Goal: Task Accomplishment & Management: Use online tool/utility

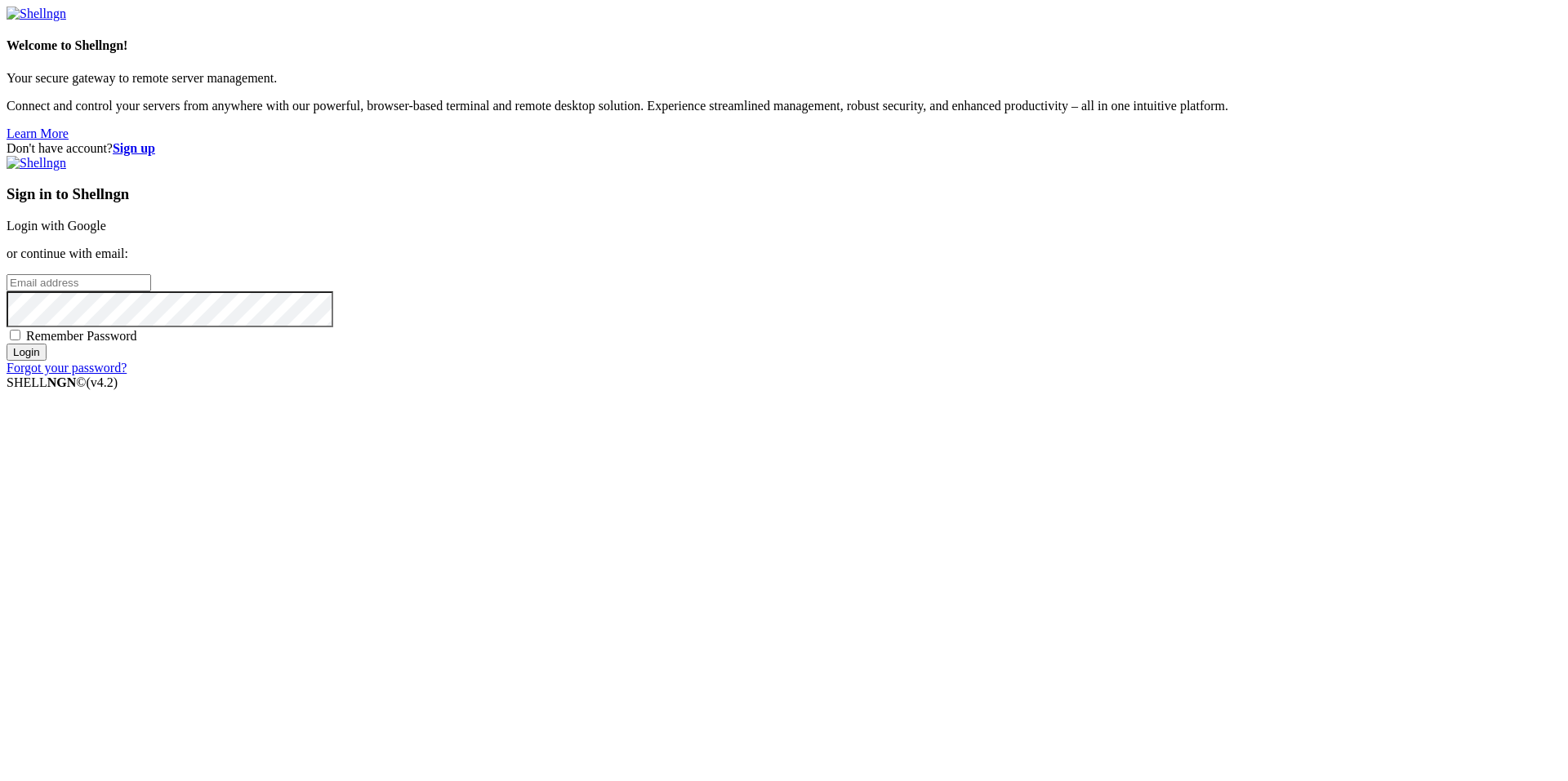
type input "[EMAIL_ADDRESS][DOMAIN_NAME]"
click at [106, 233] on link "Login with Google" at bounding box center [56, 226] width 100 height 14
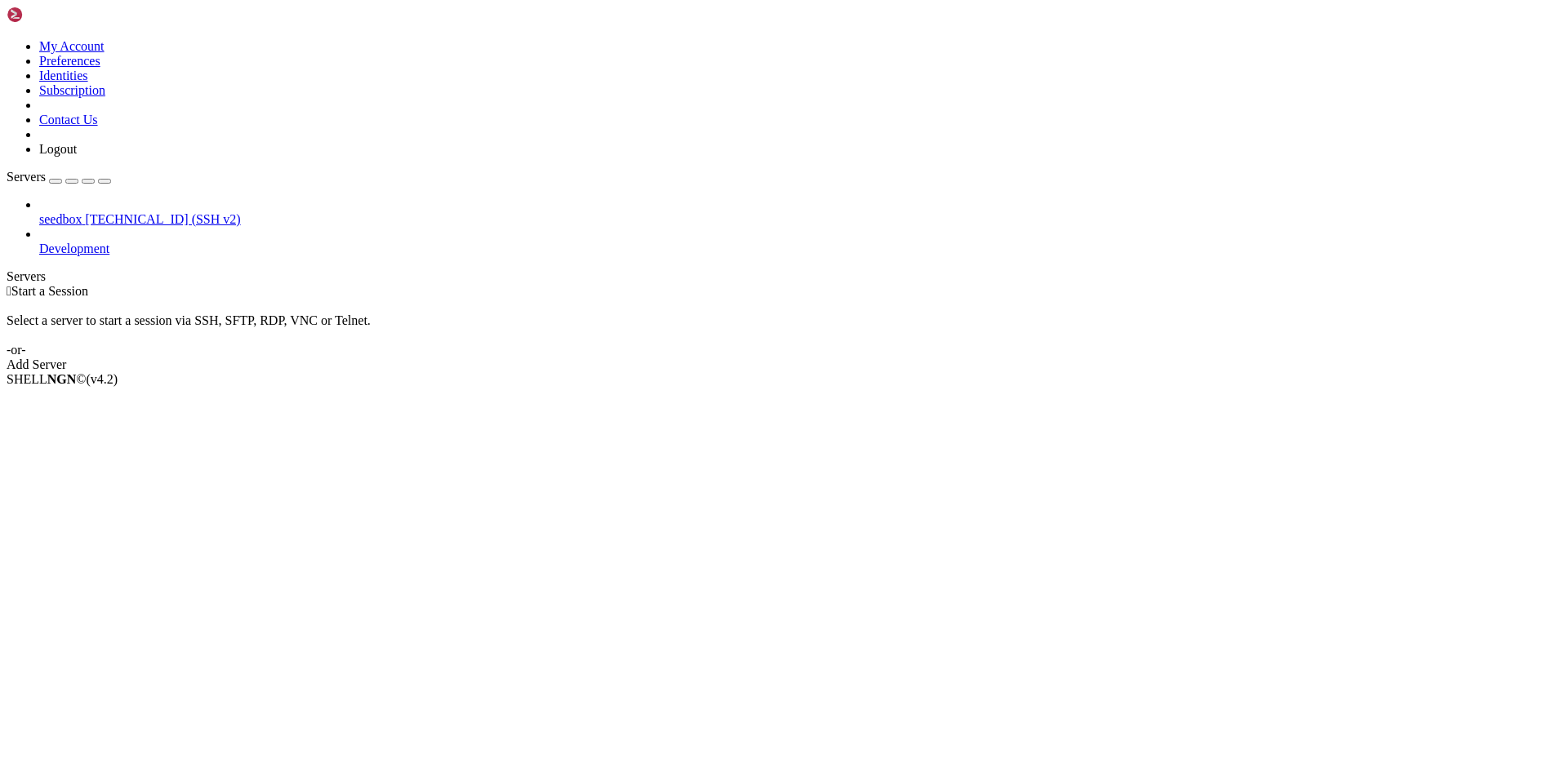
click at [82, 213] on span "seedbox" at bounding box center [60, 220] width 43 height 14
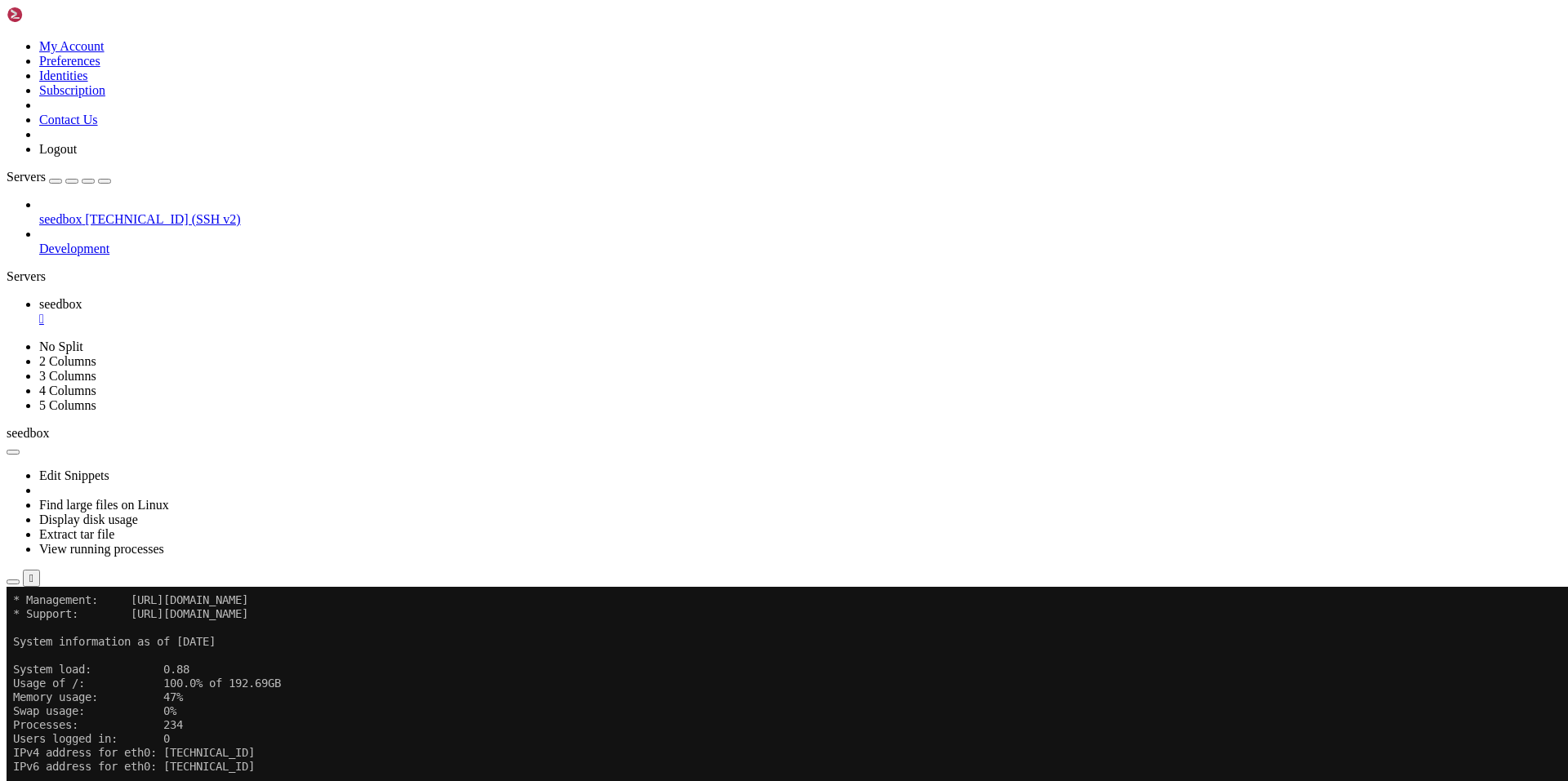
scroll to position [111, 0]
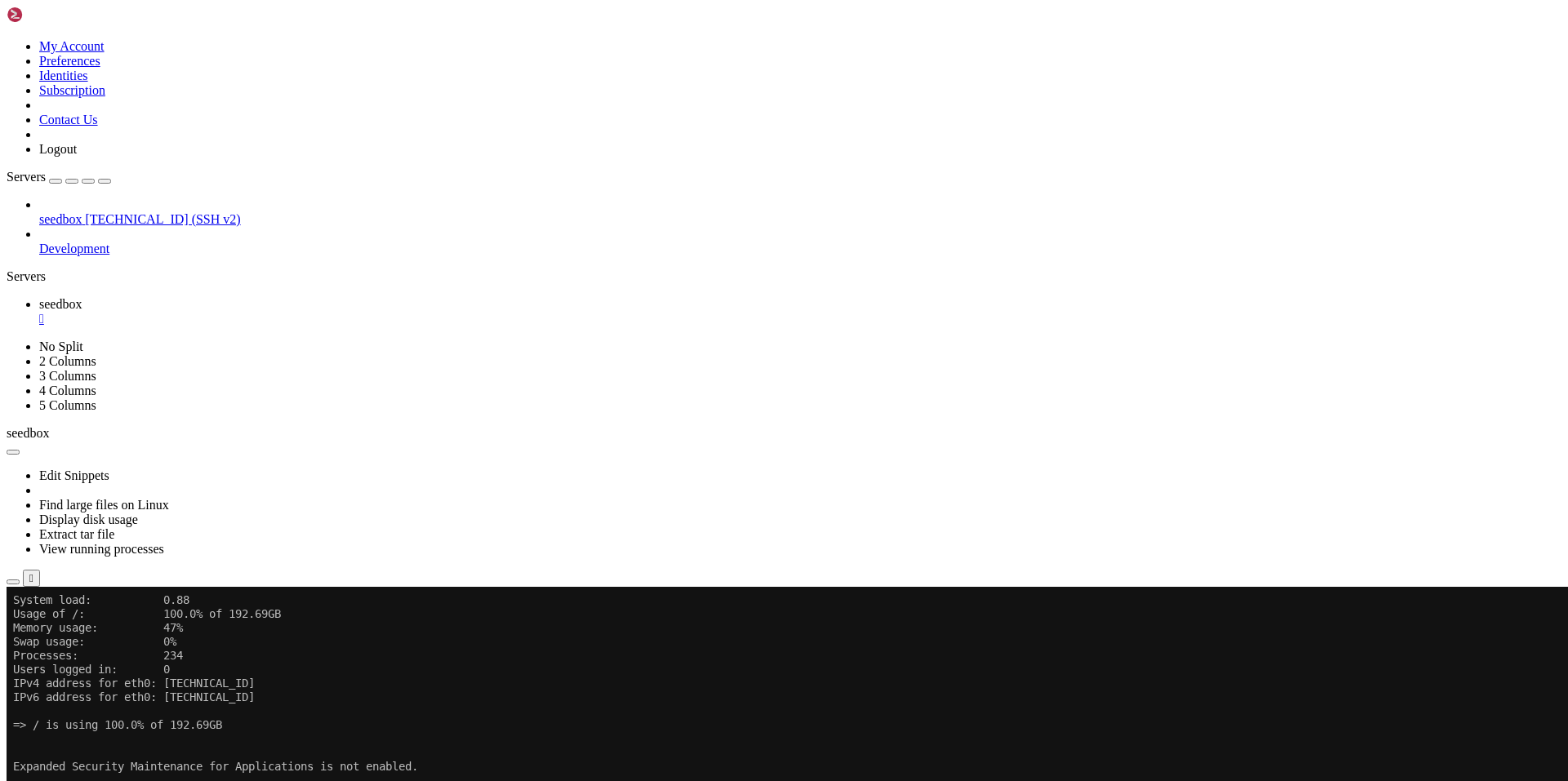
drag, startPoint x: 612, startPoint y: 1194, endPoint x: 1113, endPoint y: 1194, distance: 501.0
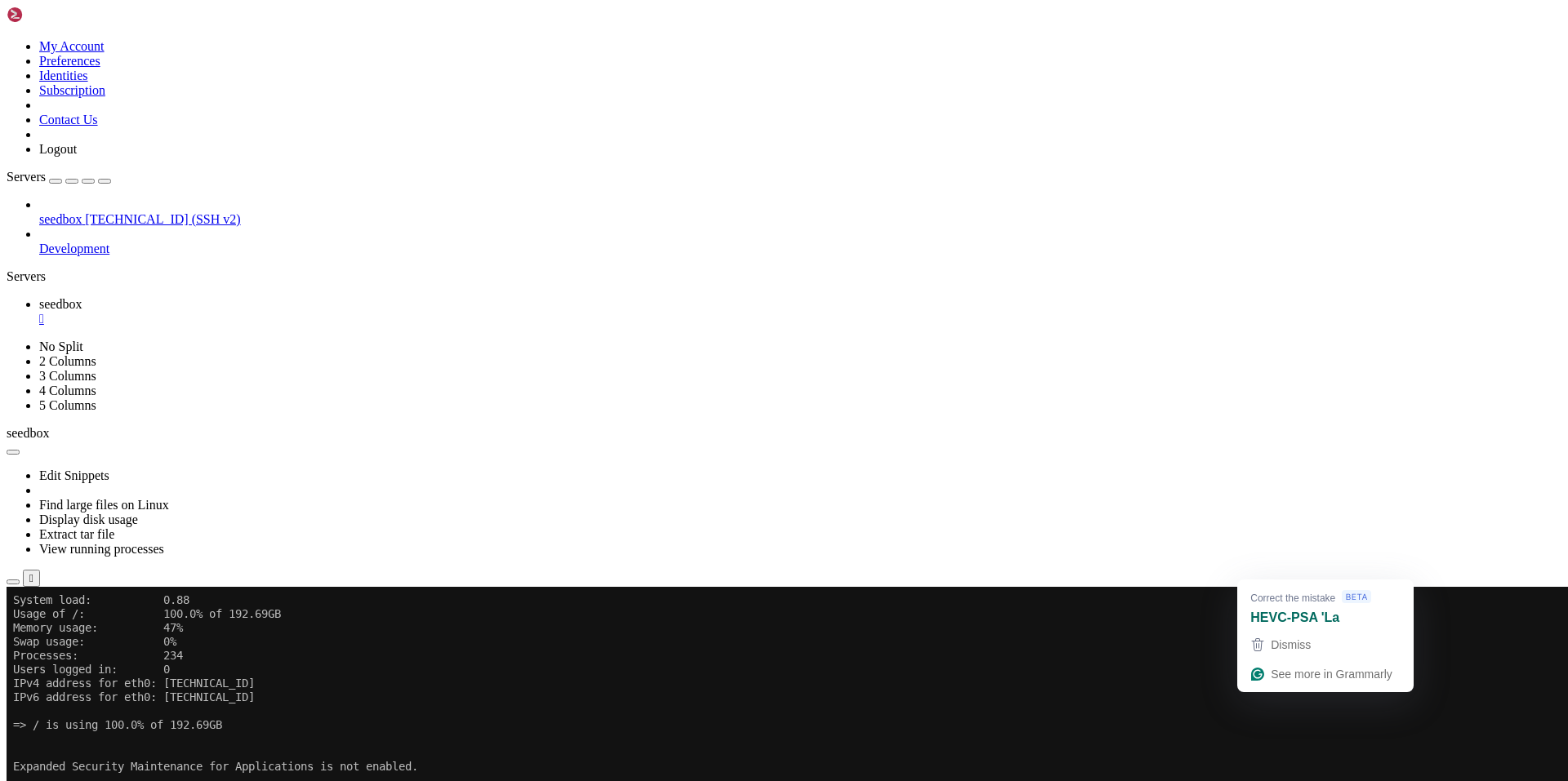
drag, startPoint x: 613, startPoint y: 1207, endPoint x: 1105, endPoint y: 1213, distance: 492.0
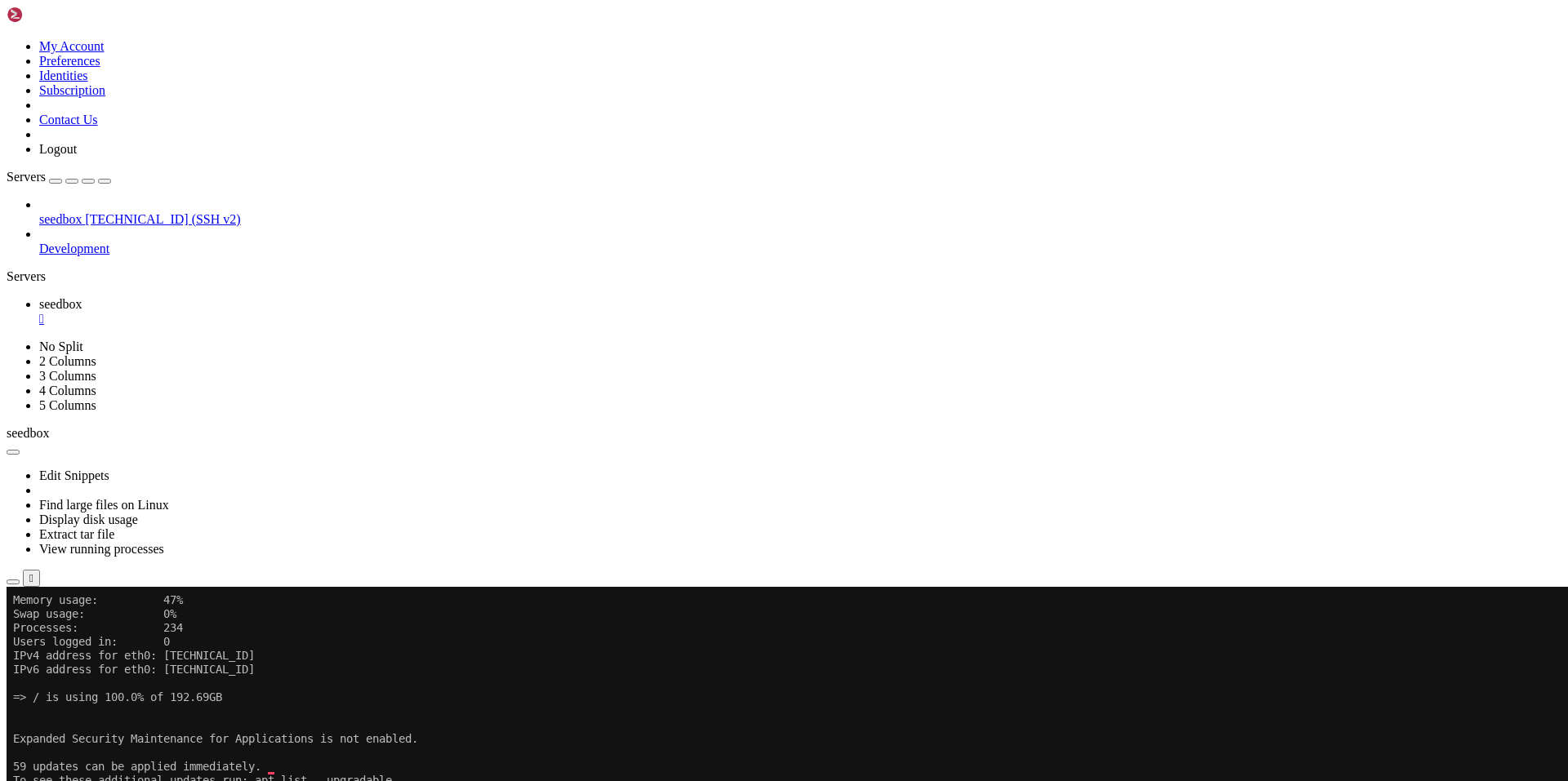
scroll to position [194, 0]
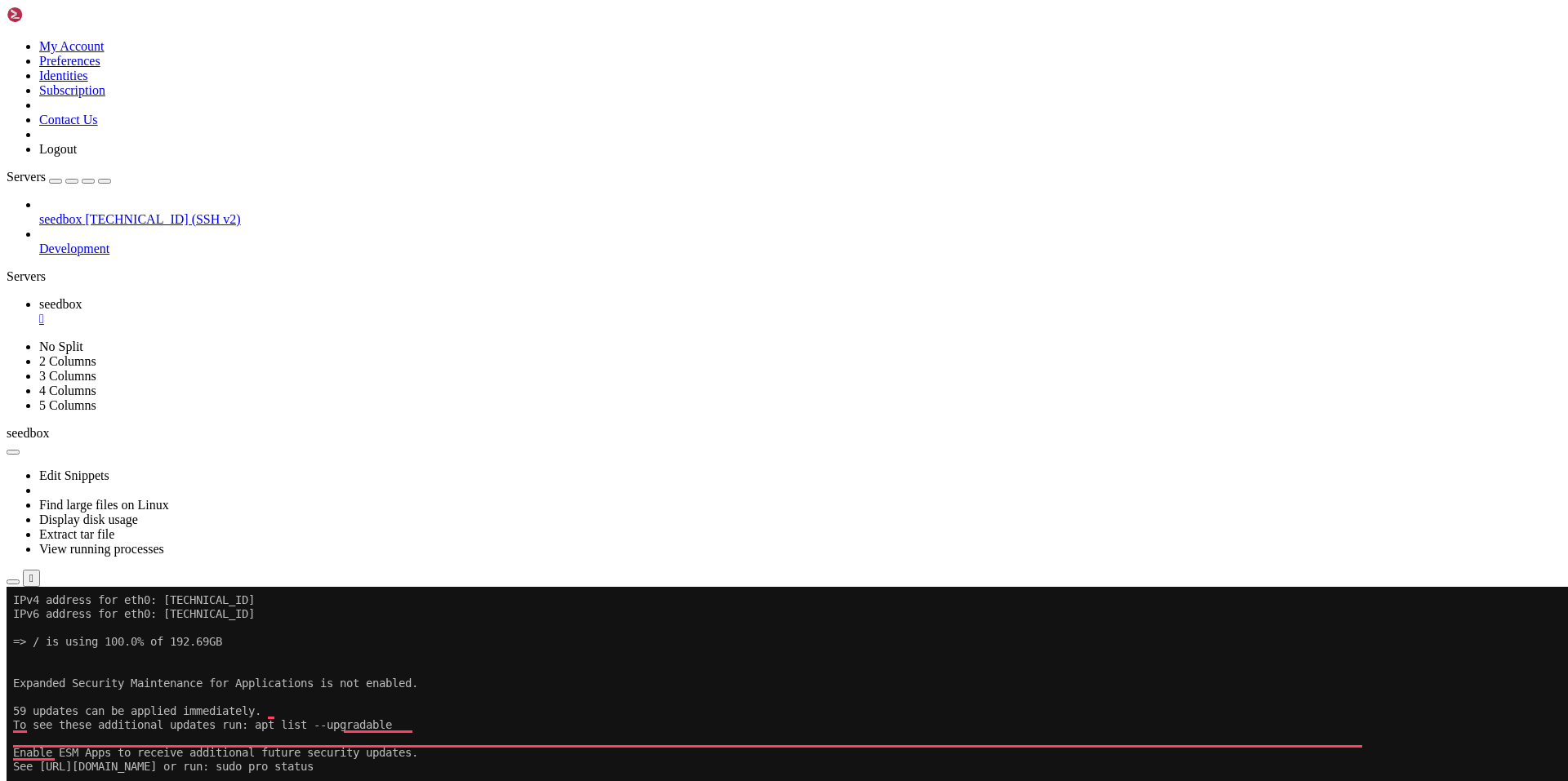
drag, startPoint x: 606, startPoint y: 1224, endPoint x: 1110, endPoint y: 1230, distance: 504.0
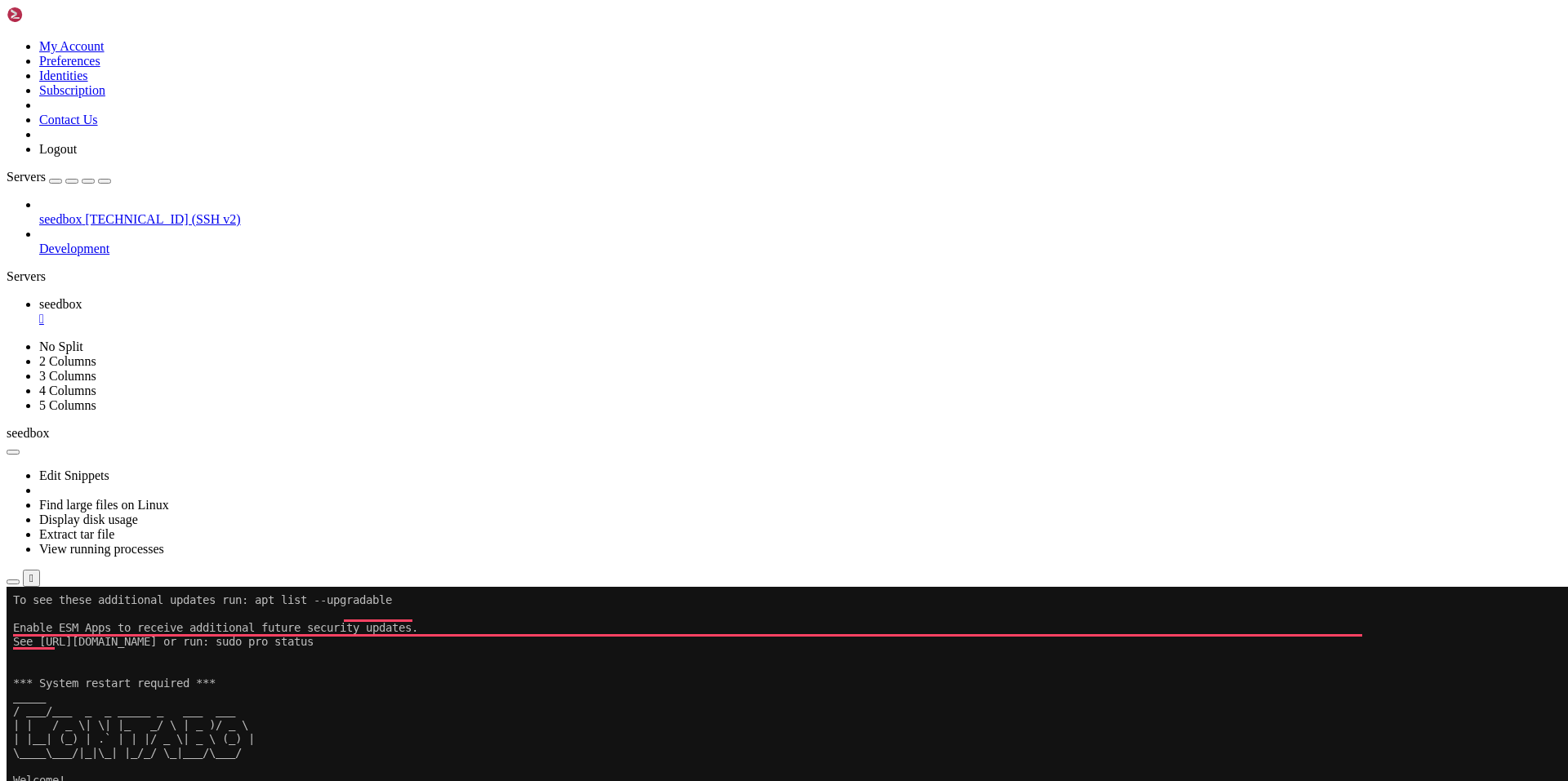
scroll to position [319, 0]
